Goal: Task Accomplishment & Management: Manage account settings

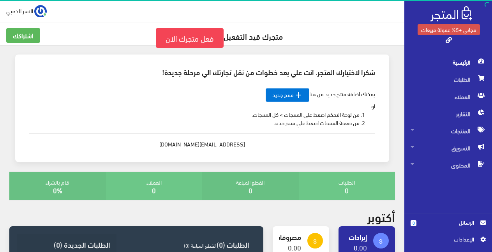
click at [467, 240] on span "اﻹعدادات" at bounding box center [445, 239] width 57 height 9
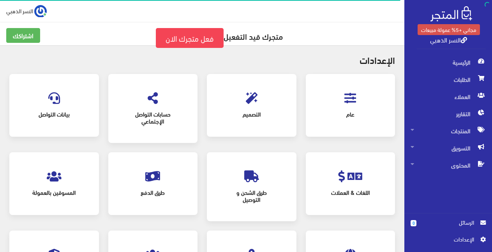
click at [71, 114] on span "بيانات التواصل" at bounding box center [53, 114] width 61 height 17
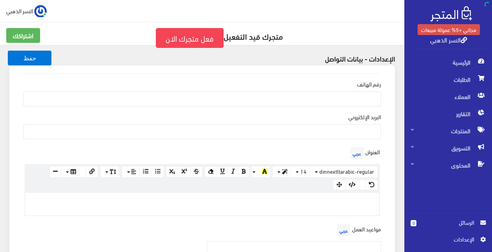
click at [464, 240] on span "اﻹعدادات" at bounding box center [445, 239] width 57 height 9
click at [22, 12] on span "النسر الذهبي" at bounding box center [19, 11] width 27 height 10
click at [26, 42] on link "تسجيل الخروج" at bounding box center [16, 44] width 62 height 11
